Goal: Information Seeking & Learning: Learn about a topic

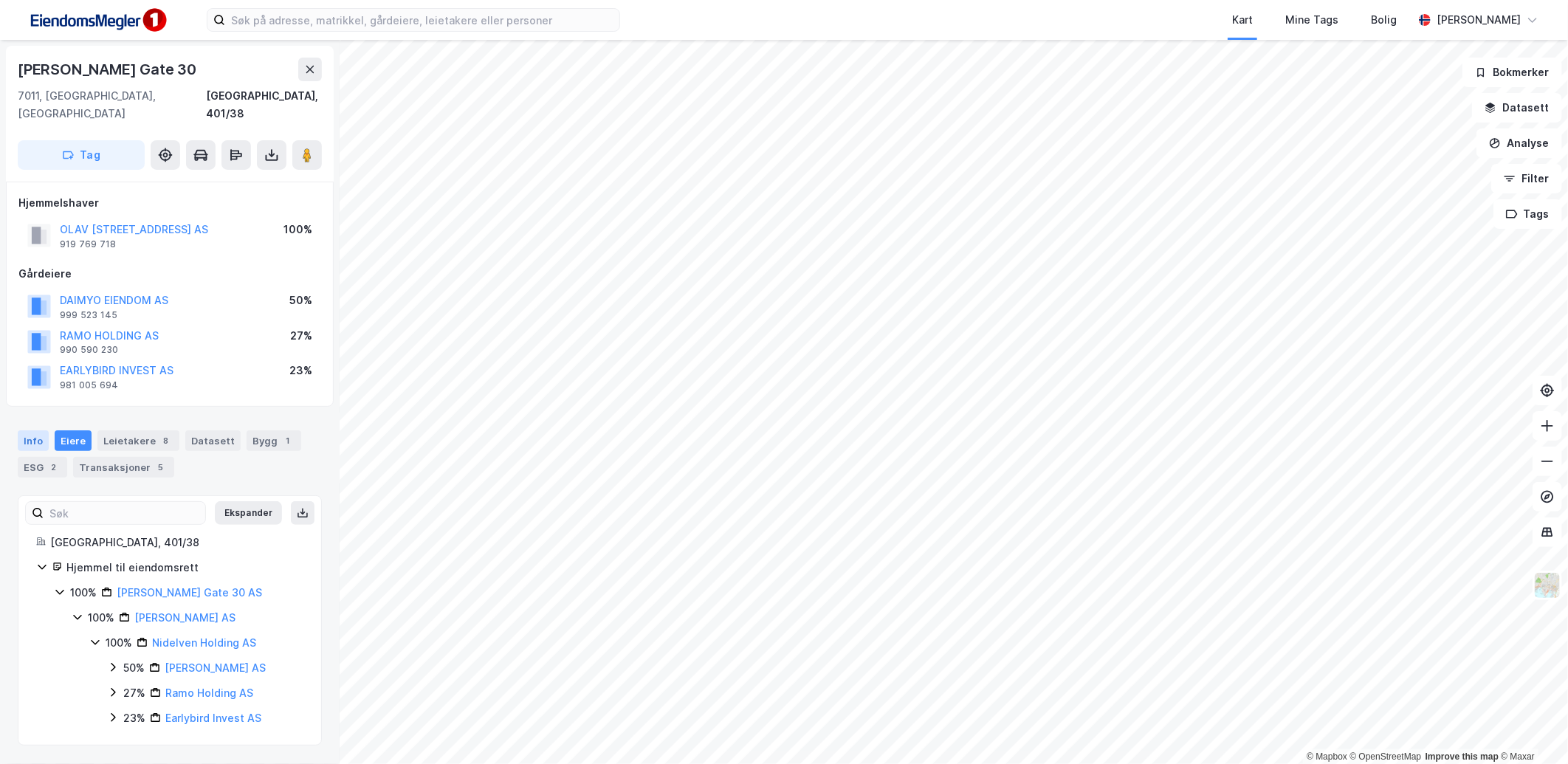
click at [40, 430] on div "Info" at bounding box center [33, 440] width 31 height 20
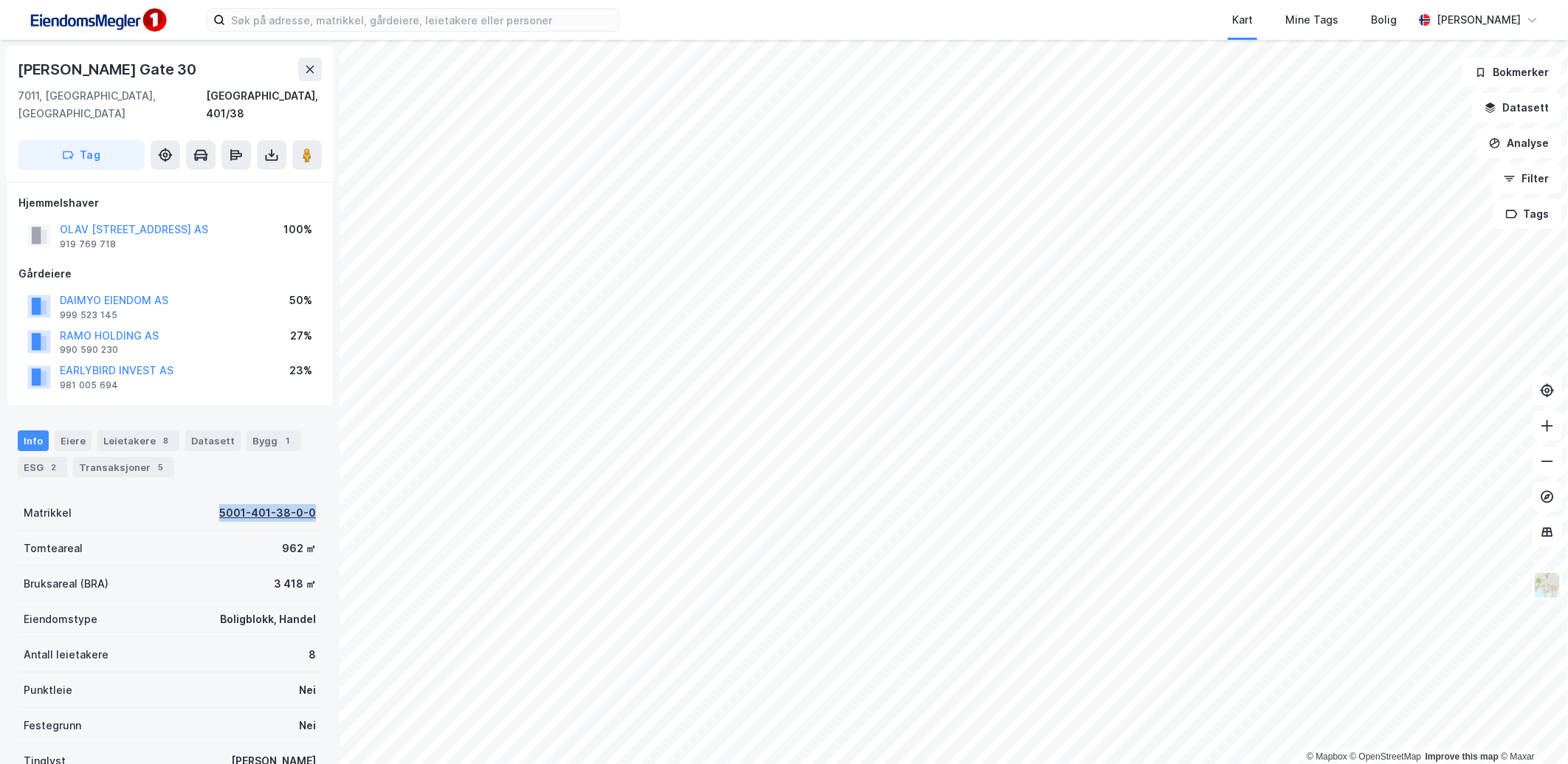
drag, startPoint x: 200, startPoint y: 489, endPoint x: 301, endPoint y: 498, distance: 101.4
click at [301, 498] on div "Matrikkel 5001-401-38-0-0" at bounding box center [169, 513] width 304 height 36
click at [305, 147] on image at bounding box center [307, 155] width 9 height 15
click at [277, 430] on div "Bygg 1" at bounding box center [274, 440] width 55 height 20
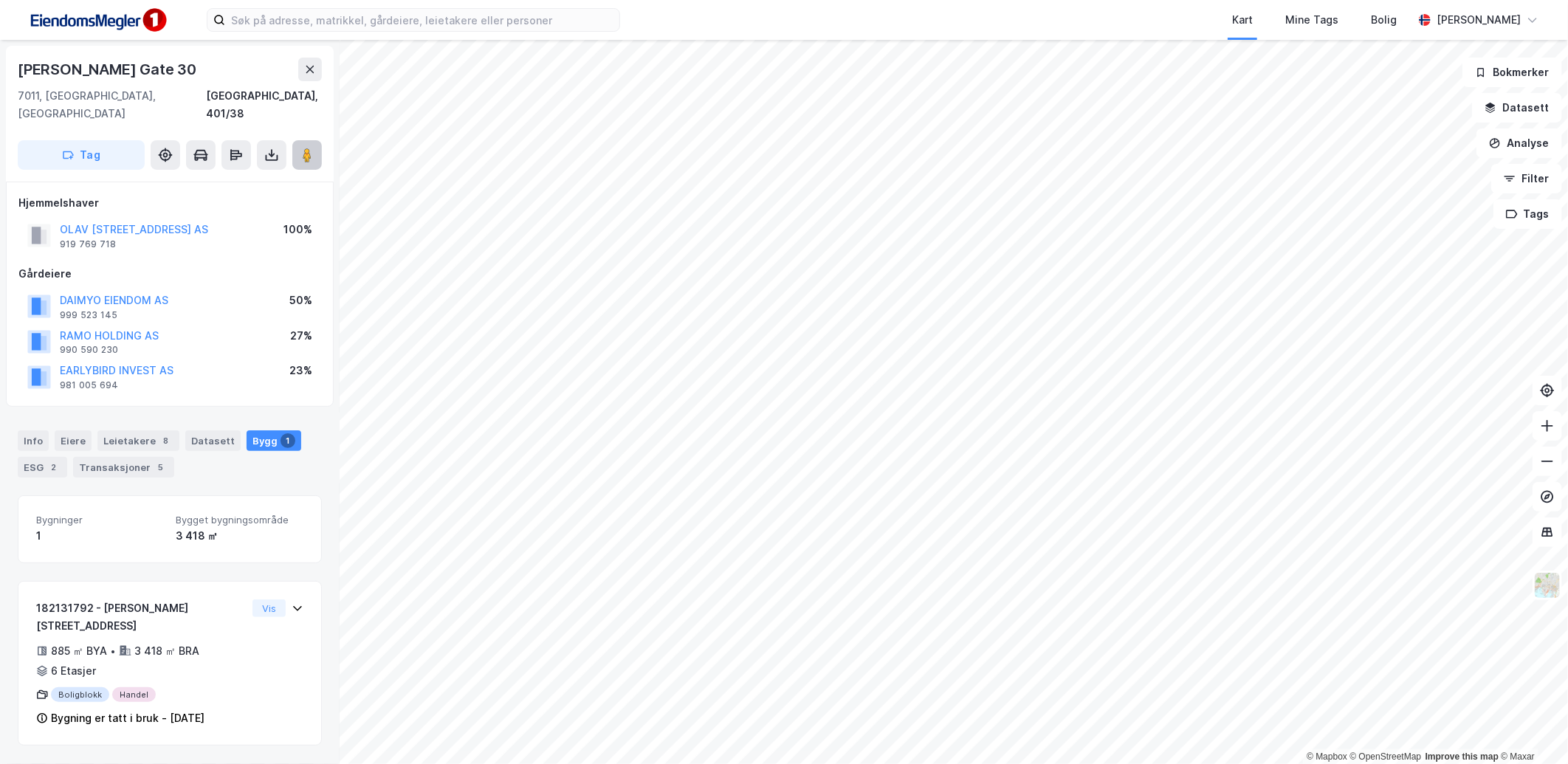
click at [314, 147] on icon at bounding box center [307, 155] width 15 height 15
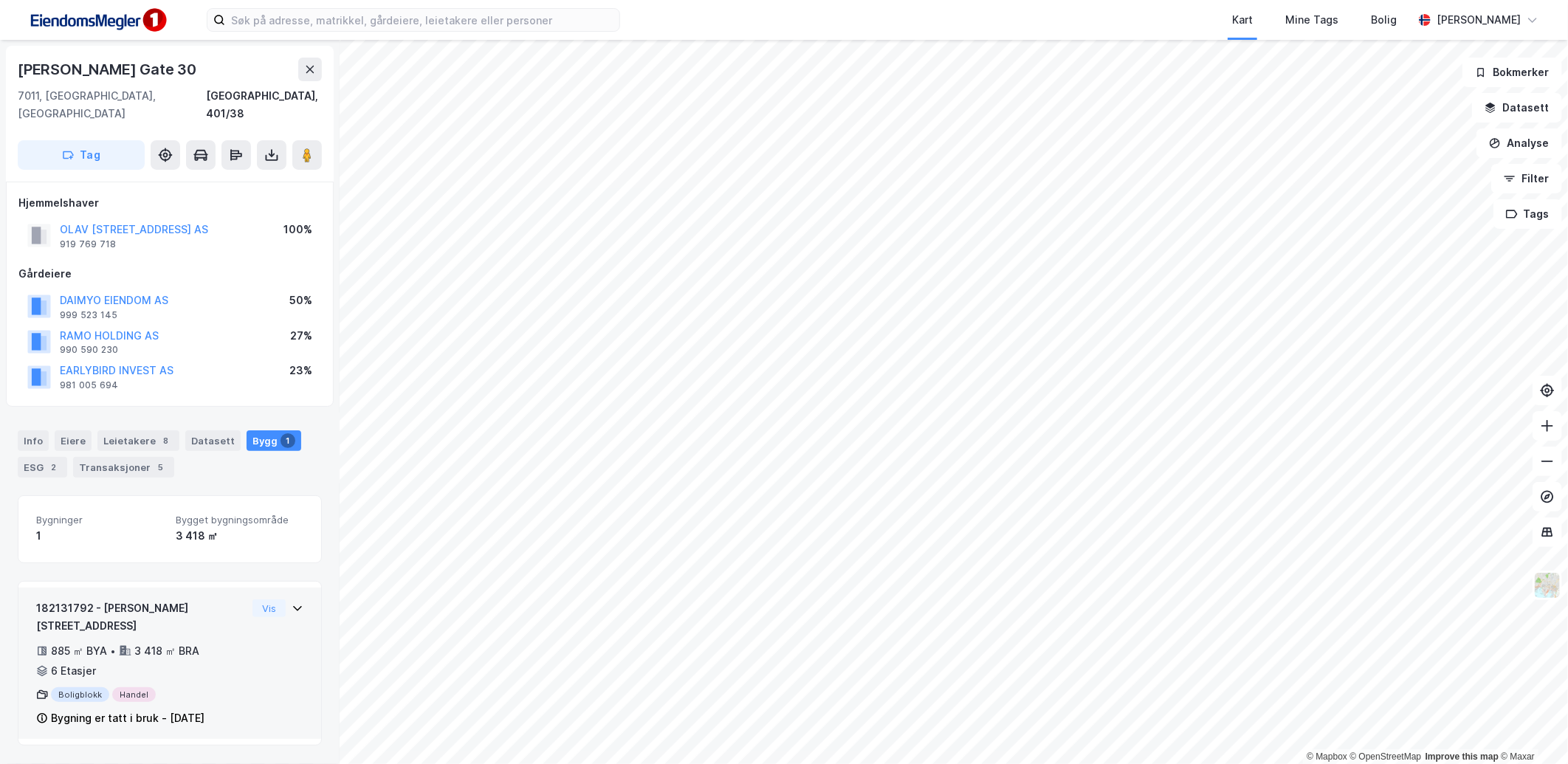
click at [233, 618] on div "182131792 - [PERSON_NAME] gate 30 885 ㎡ BYA • 3 418 ㎡ BRA • 6 Etasjer Boligblok…" at bounding box center [169, 670] width 267 height 140
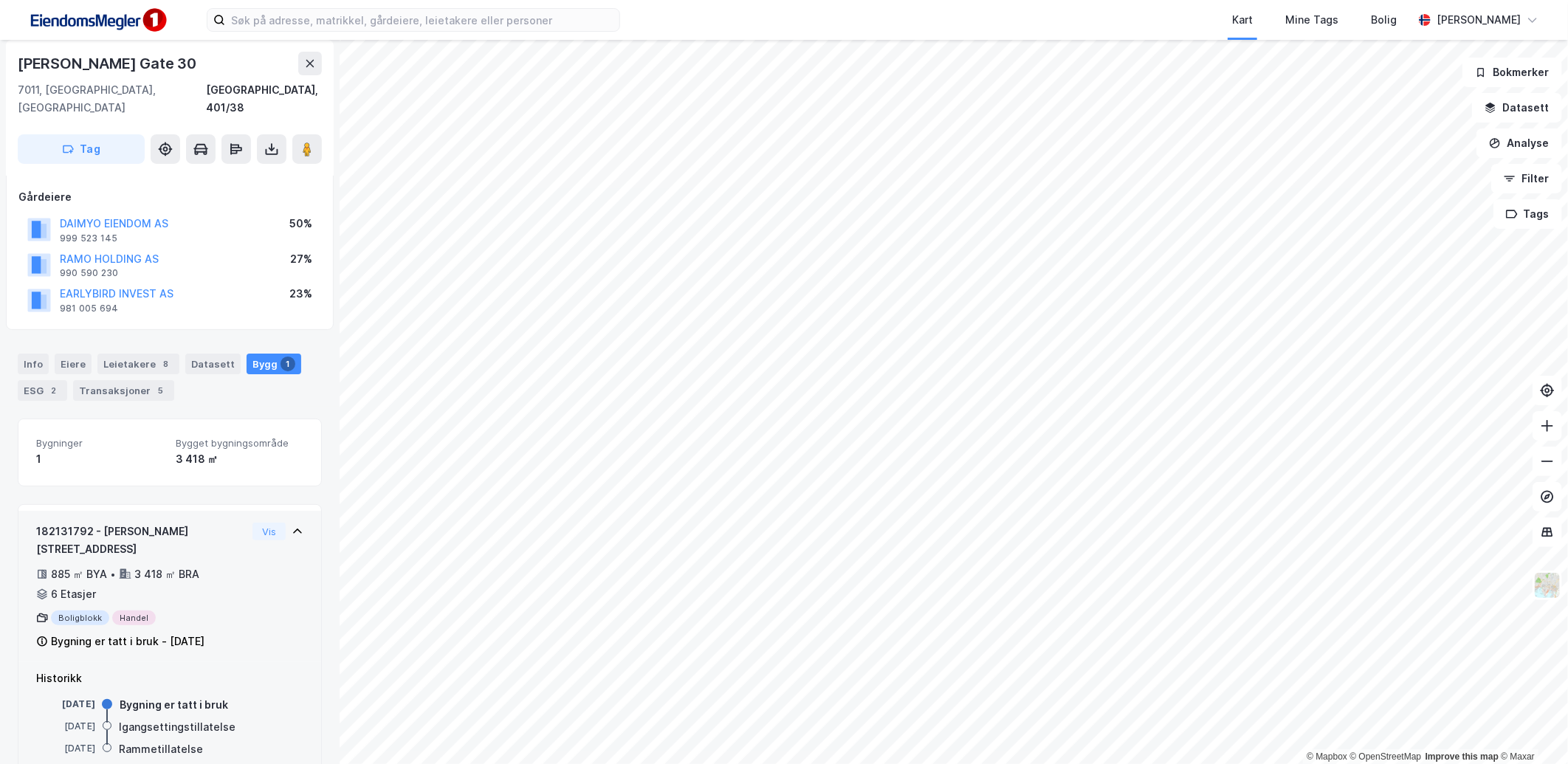
click at [254, 563] on div "182131792 - [PERSON_NAME] gate 30 885 ㎡ BYA • 3 418 ㎡ BRA • 6 Etasjer Boligblok…" at bounding box center [169, 593] width 267 height 140
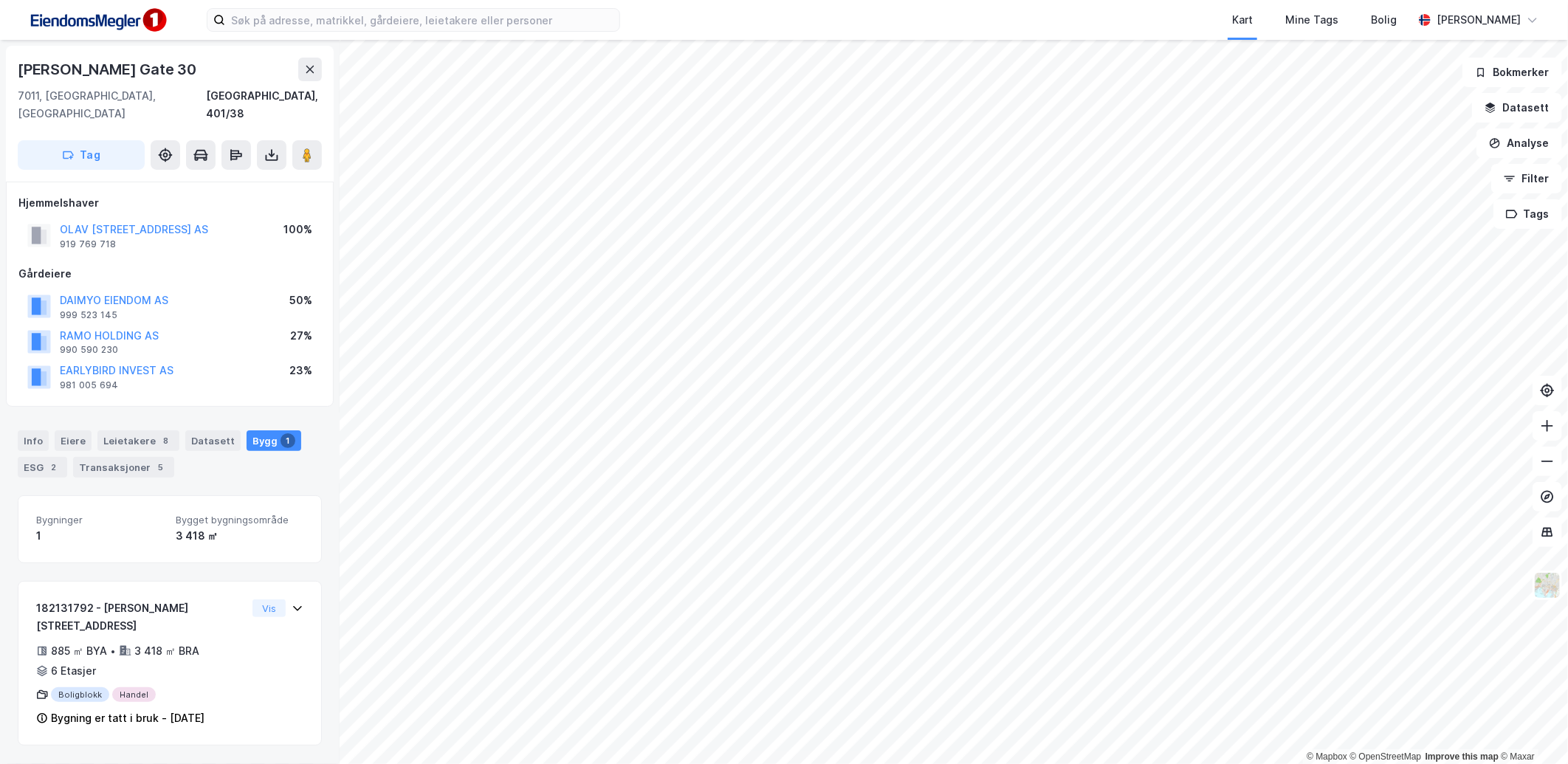
scroll to position [0, 0]
click at [51, 460] on div "2" at bounding box center [54, 468] width 15 height 15
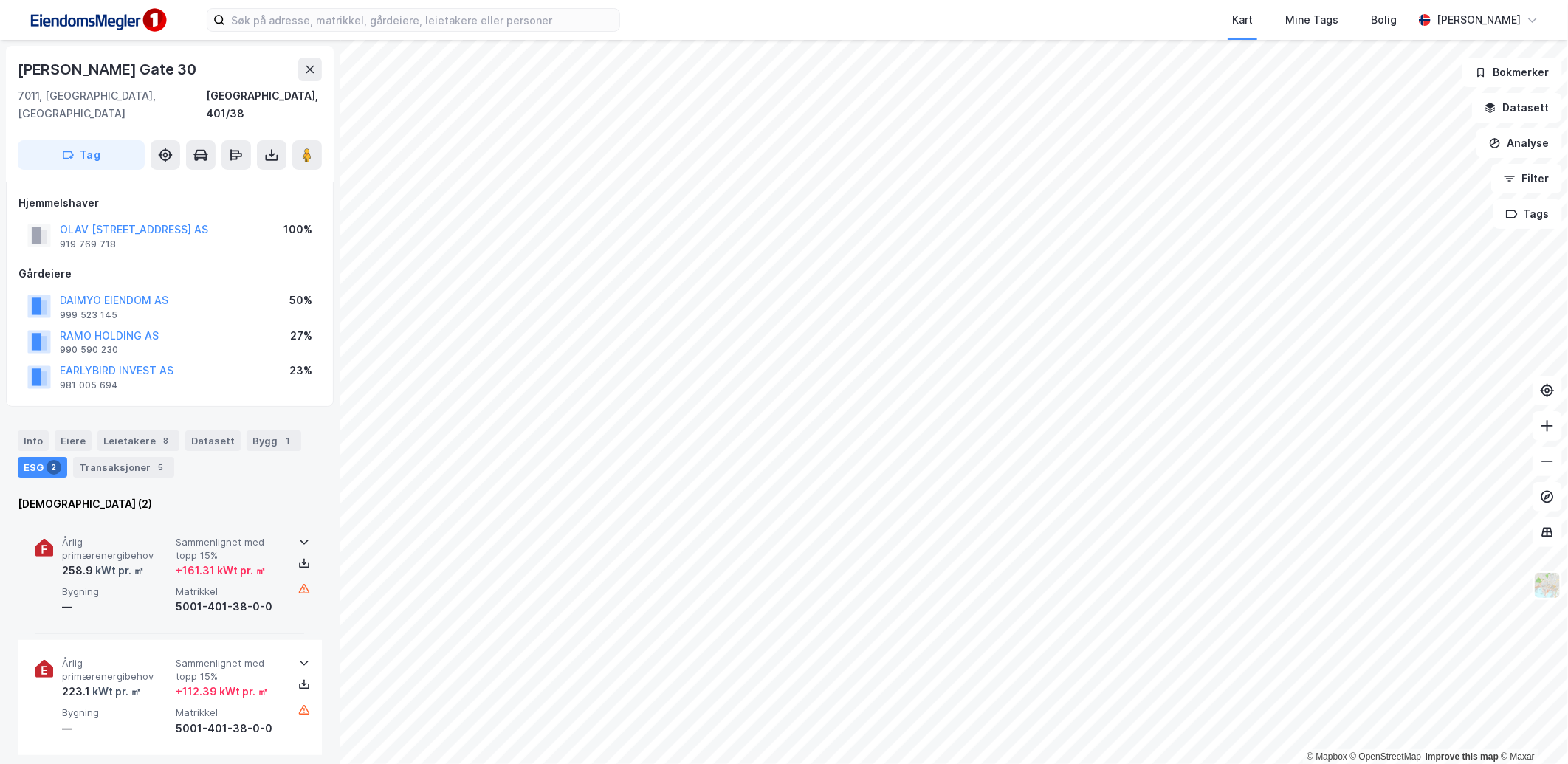
click at [179, 562] on div "+ 161.31 kWt pr. ㎡" at bounding box center [221, 571] width 90 height 18
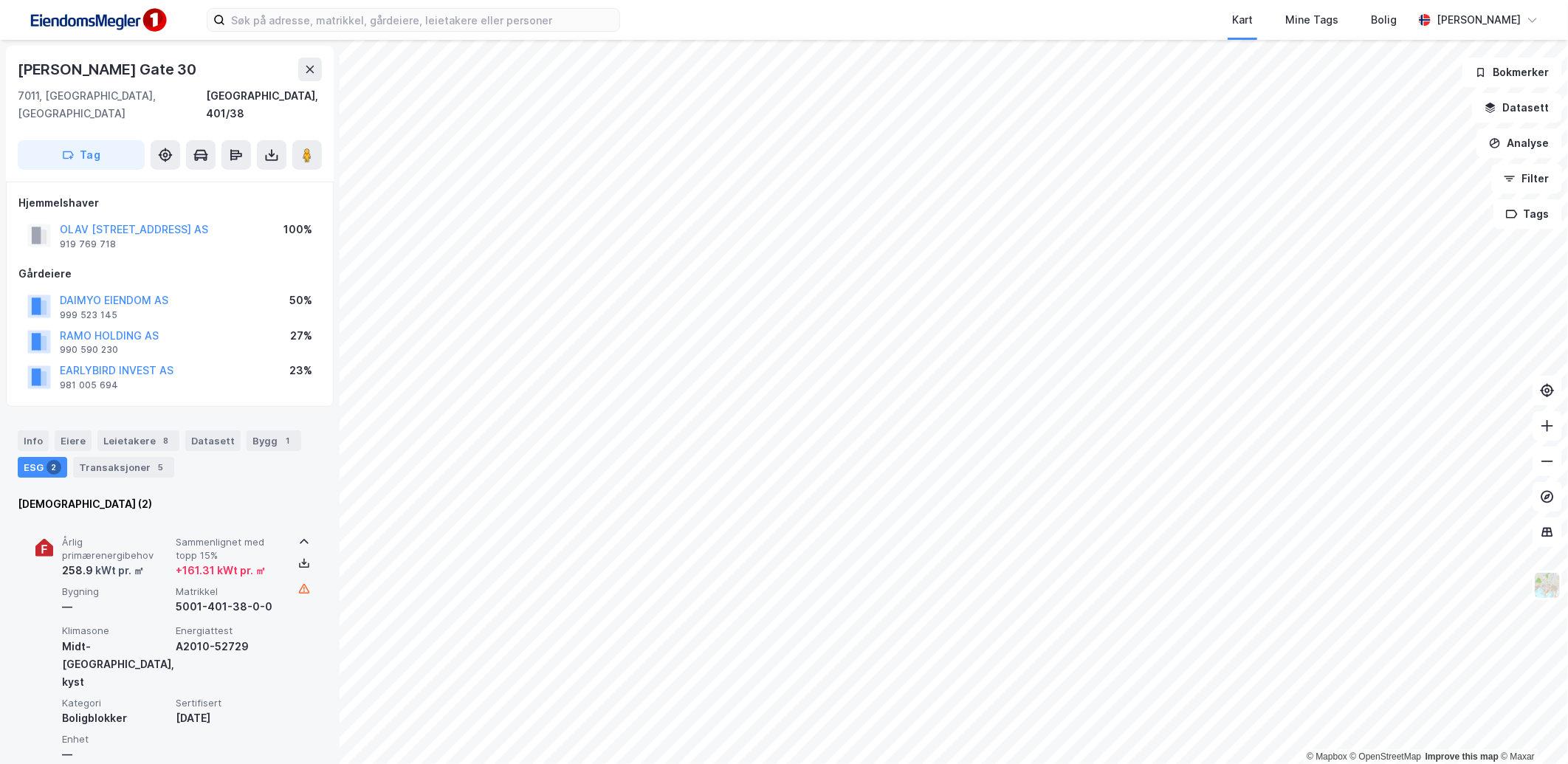
click at [188, 562] on div "+ 161.31 kWt pr. ㎡" at bounding box center [221, 571] width 90 height 18
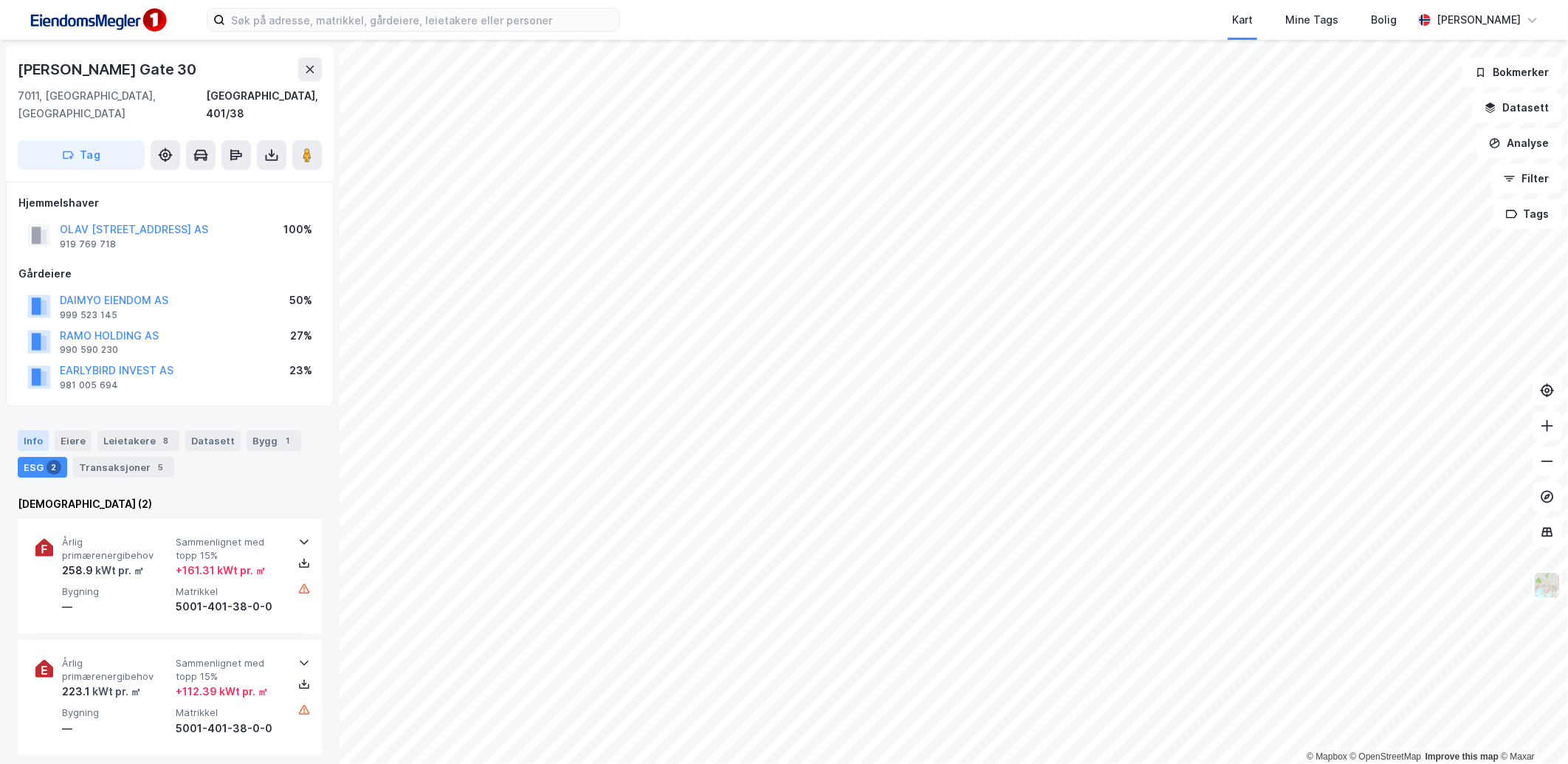
click at [46, 430] on div "Info" at bounding box center [33, 440] width 31 height 20
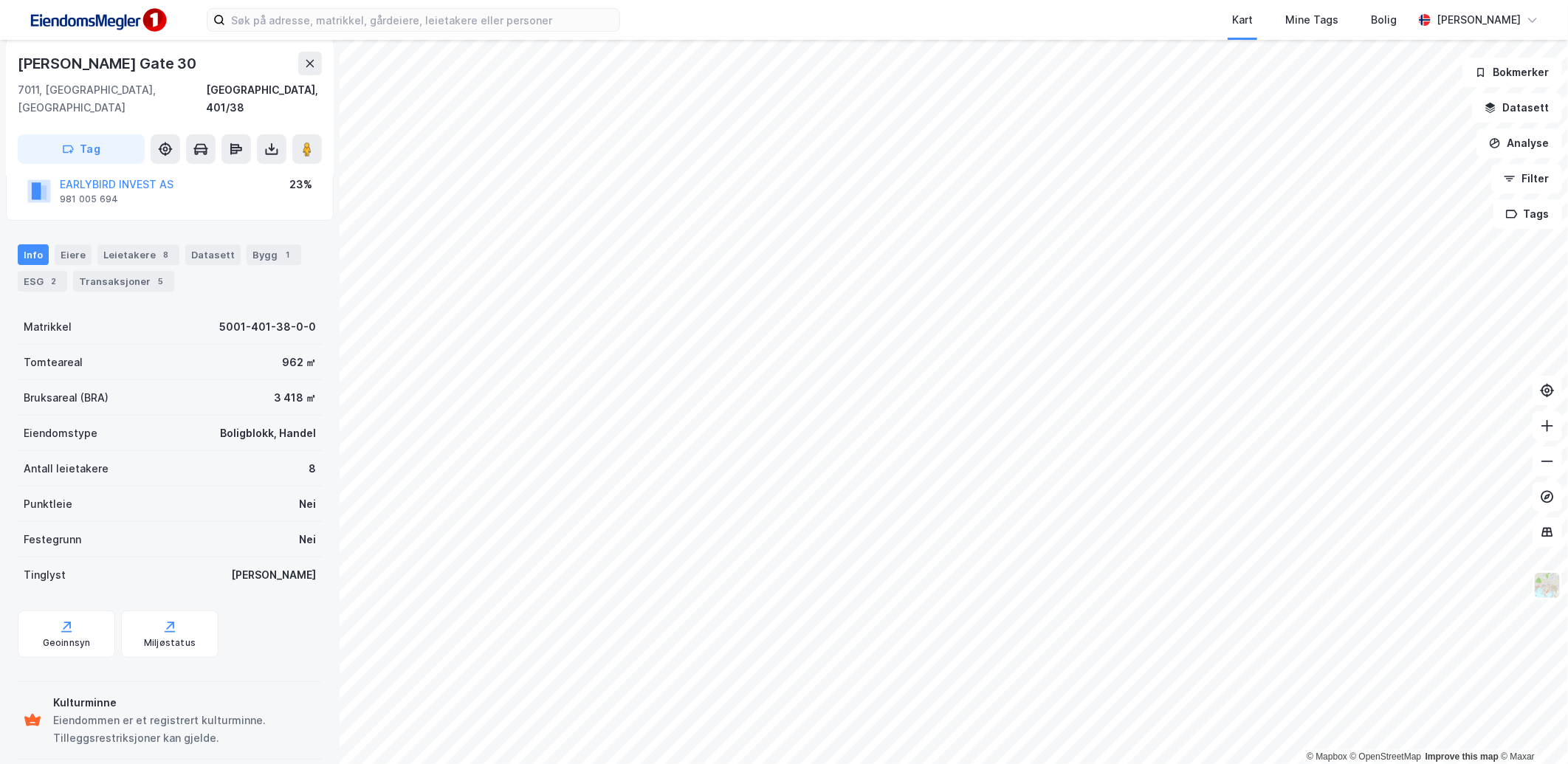
scroll to position [187, 0]
click at [164, 636] on div "Miljøstatus" at bounding box center [169, 642] width 51 height 12
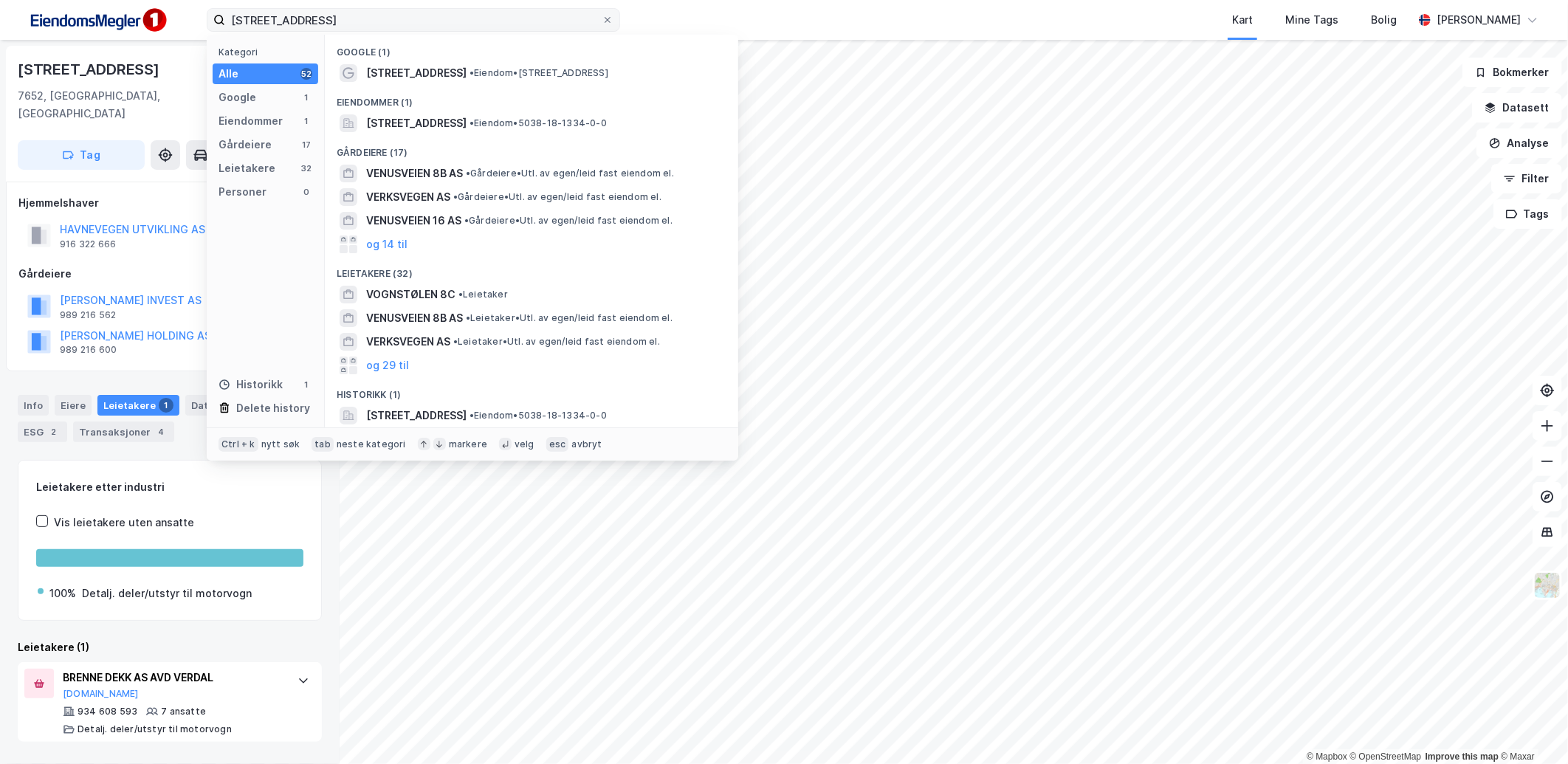
click at [545, 20] on input "[STREET_ADDRESS]" at bounding box center [413, 20] width 376 height 22
click at [543, 19] on input "[STREET_ADDRESS]" at bounding box center [413, 20] width 376 height 22
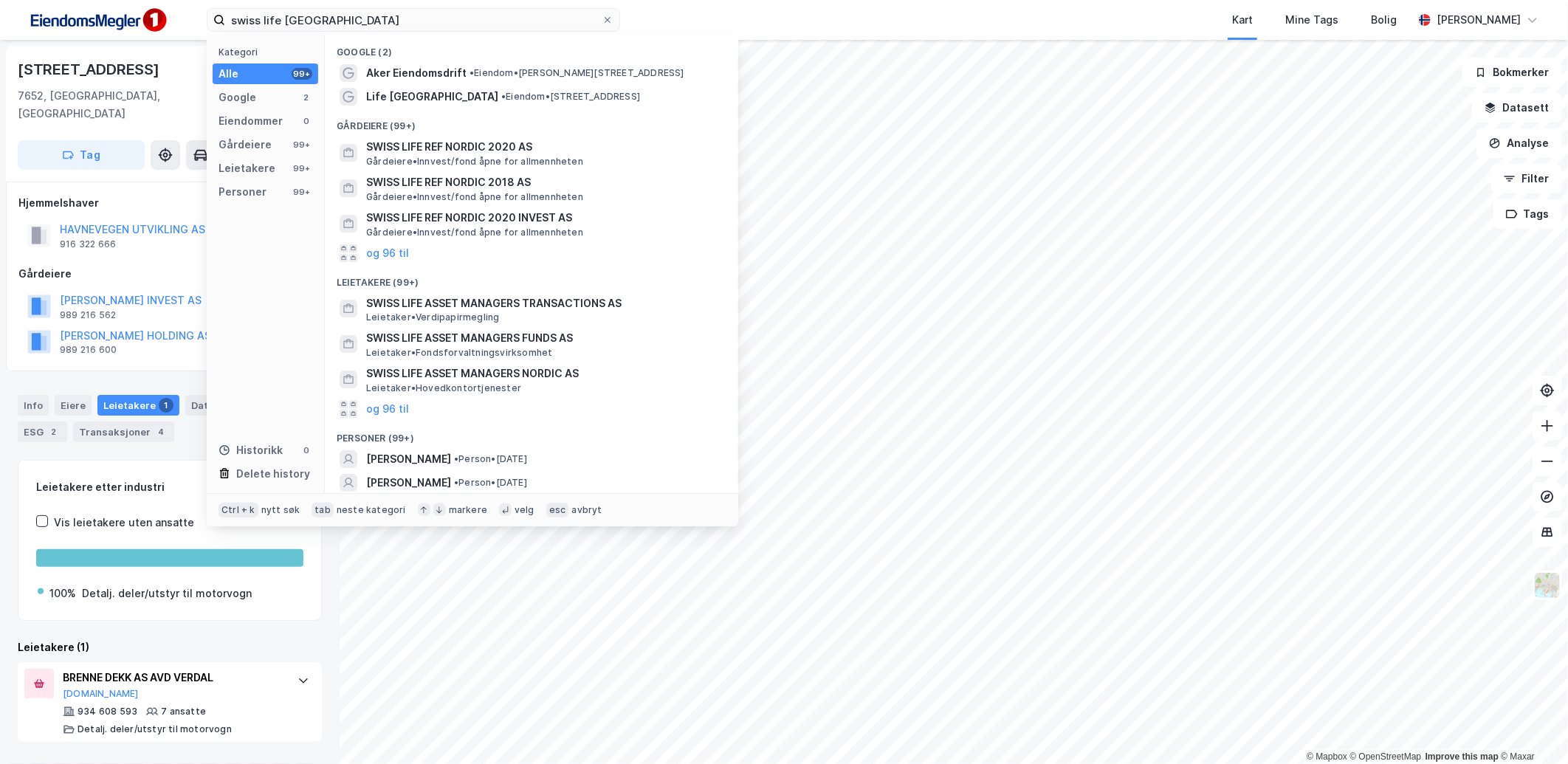
type input "swiss life [GEOGRAPHIC_DATA]"
click at [612, 17] on span at bounding box center [608, 20] width 12 height 12
click at [602, 17] on input "swiss life [GEOGRAPHIC_DATA]" at bounding box center [413, 20] width 376 height 22
